Goal: Check status: Check status

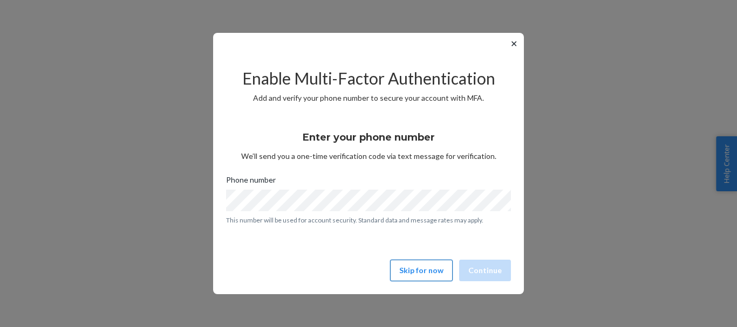
click at [420, 264] on button "Skip for now" at bounding box center [421, 271] width 63 height 22
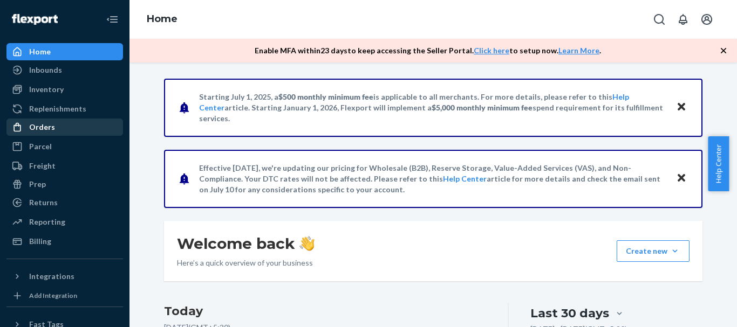
click at [49, 132] on div "Orders" at bounding box center [42, 127] width 26 height 11
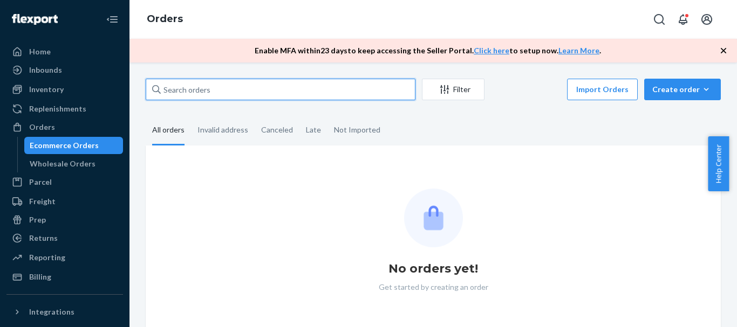
click at [216, 91] on input "text" at bounding box center [281, 90] width 270 height 22
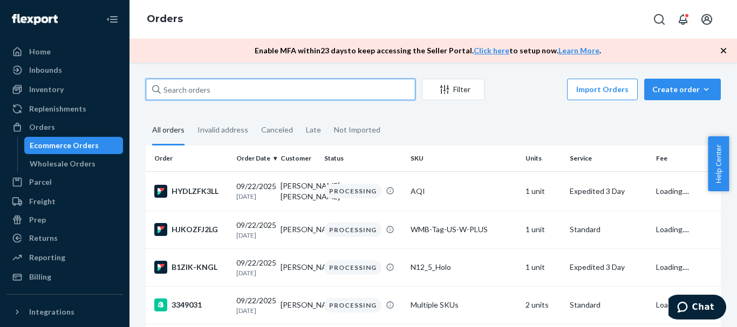
paste input "136888055"
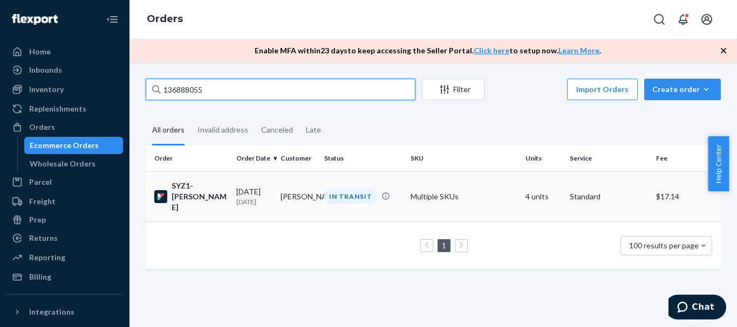
type input "136888055"
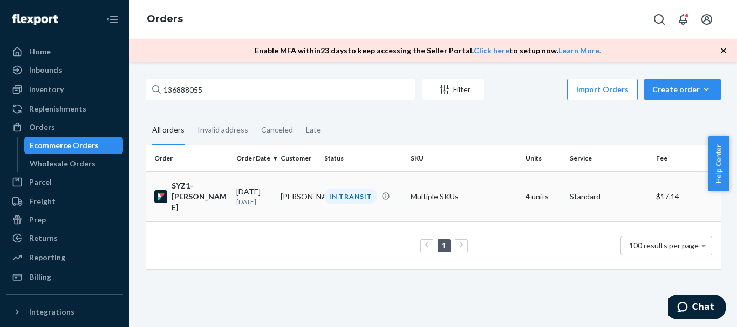
click at [245, 187] on div "[DATE] [DATE]" at bounding box center [254, 197] width 36 height 20
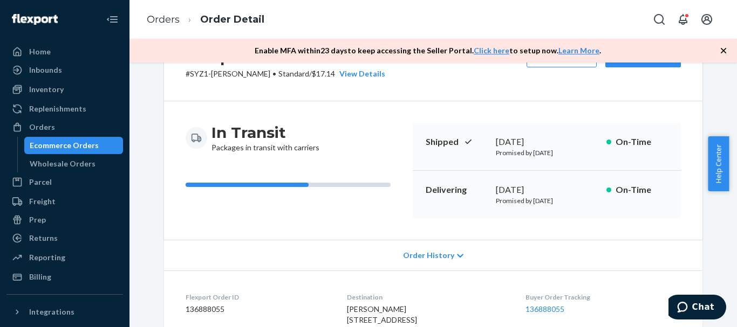
scroll to position [32, 0]
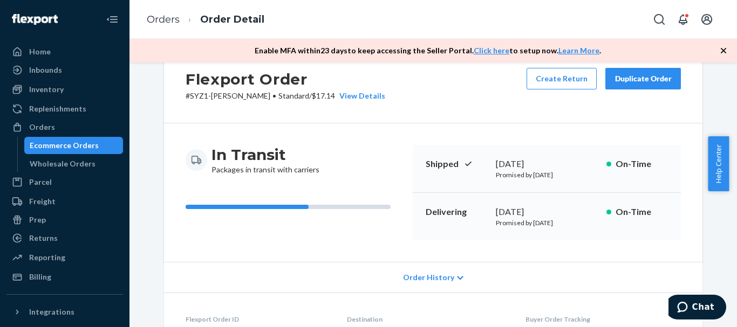
click at [457, 281] on icon at bounding box center [460, 279] width 6 height 8
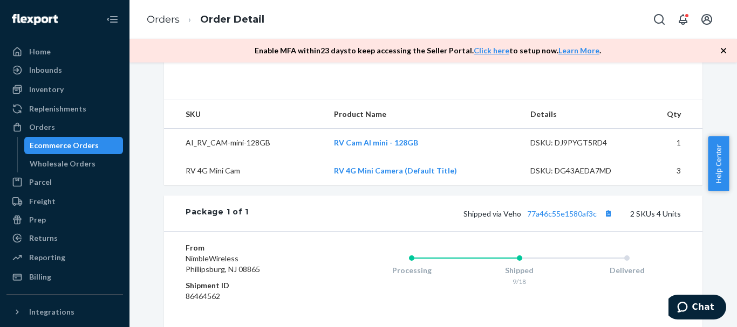
scroll to position [558, 0]
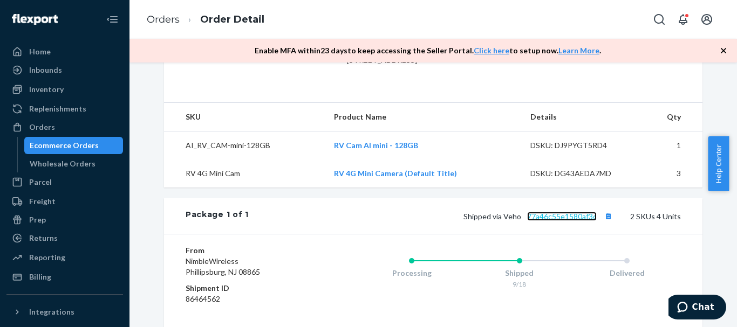
click at [582, 221] on link "77a46c55e1580af3c" at bounding box center [562, 216] width 70 height 9
